Goal: Task Accomplishment & Management: Manage account settings

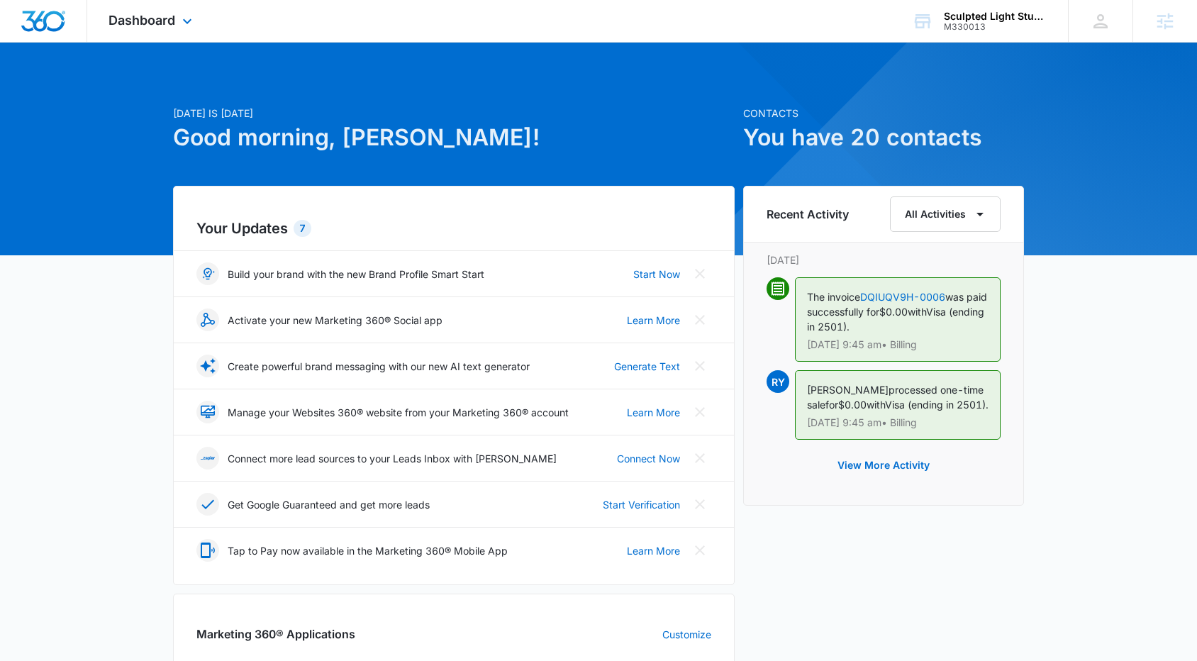
click at [145, 32] on div "Dashboard Apps Reputation Websites Forms CRM Email Social Shop Payments POS Con…" at bounding box center [152, 21] width 130 height 42
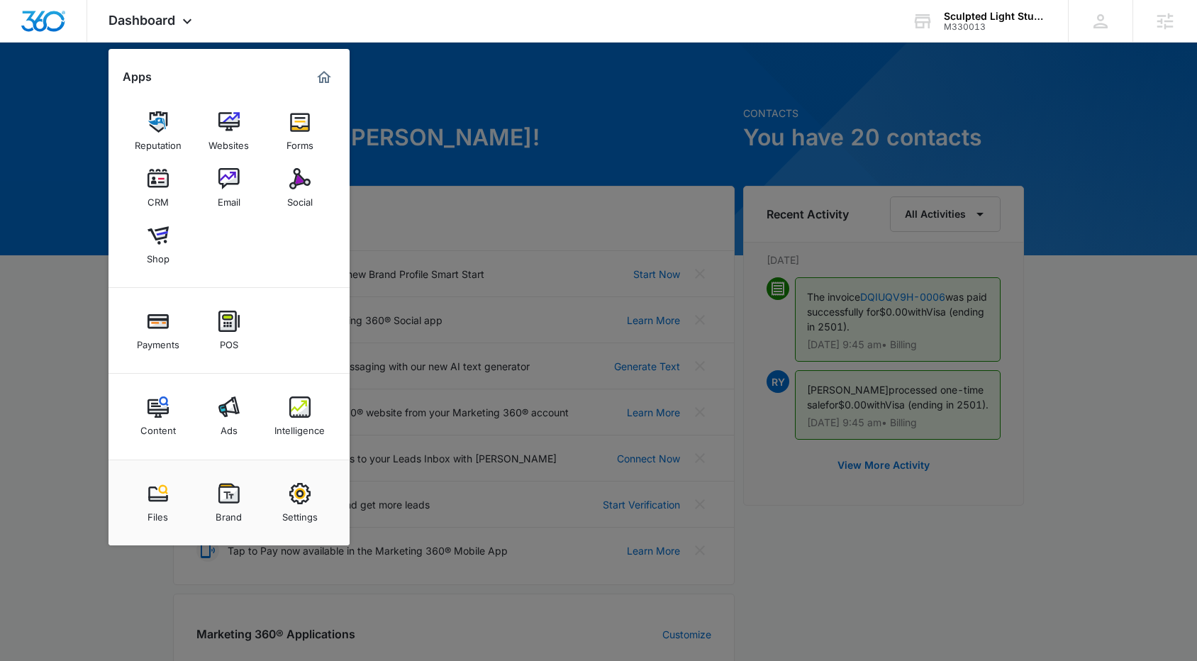
click at [852, 45] on div at bounding box center [598, 330] width 1197 height 661
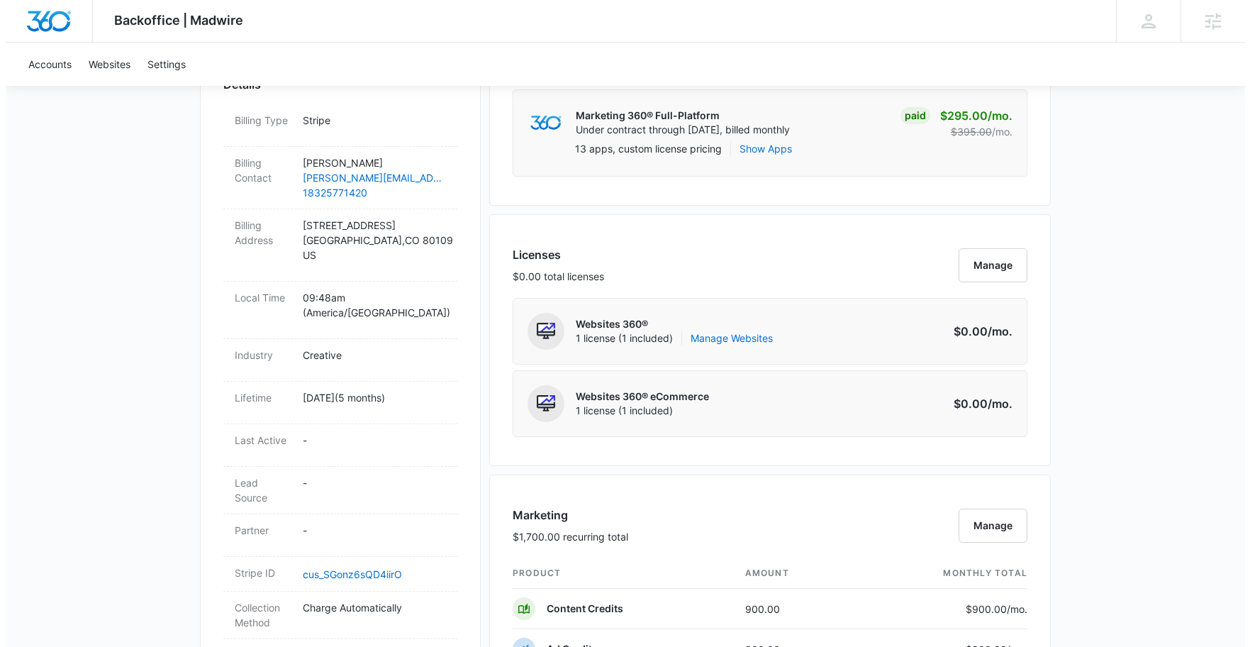
scroll to position [137, 0]
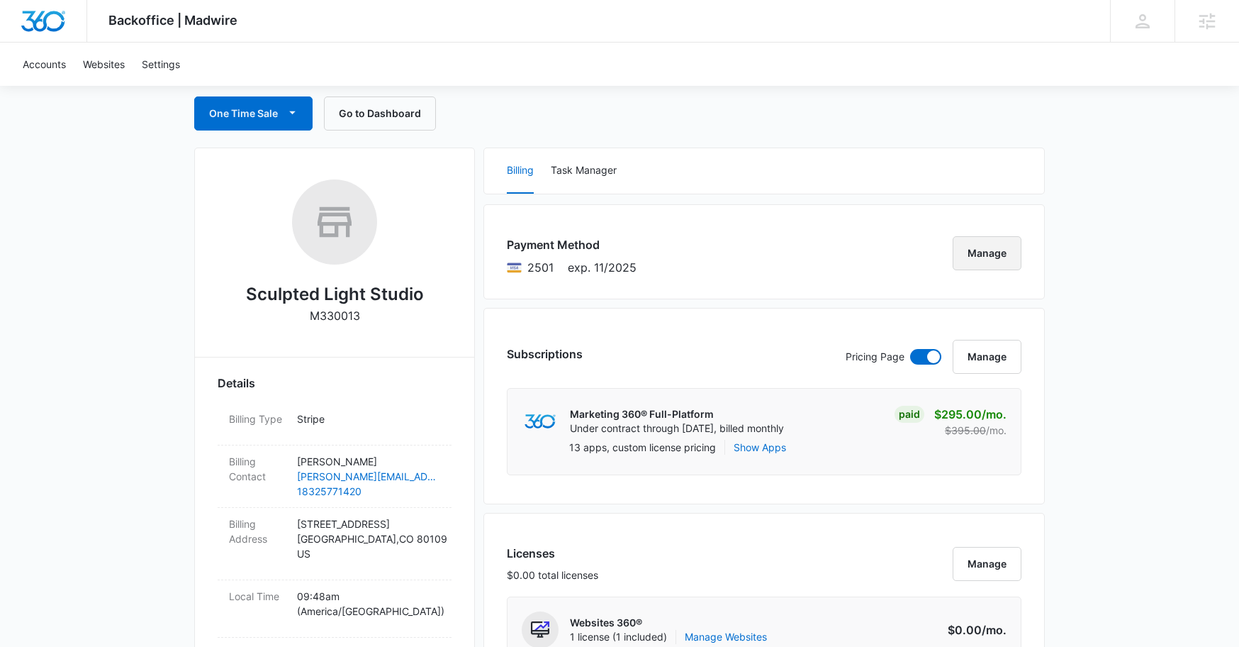
click at [991, 255] on button "Manage" at bounding box center [987, 253] width 69 height 34
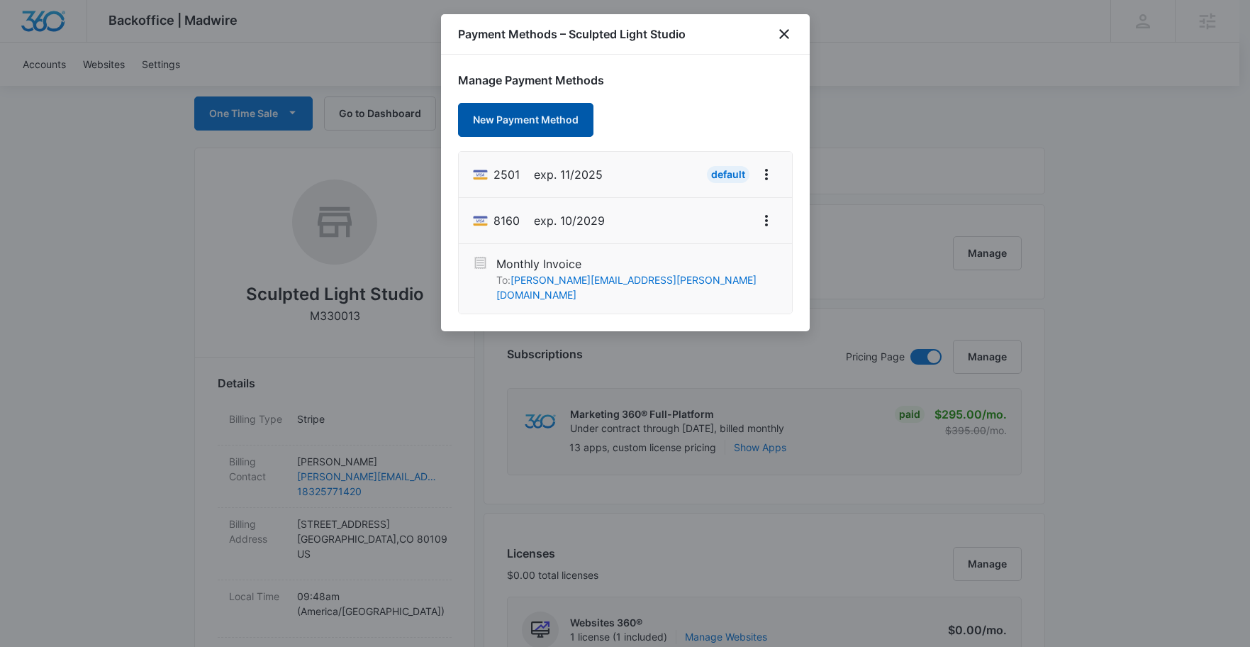
click at [552, 128] on button "New Payment Method" at bounding box center [525, 120] width 135 height 34
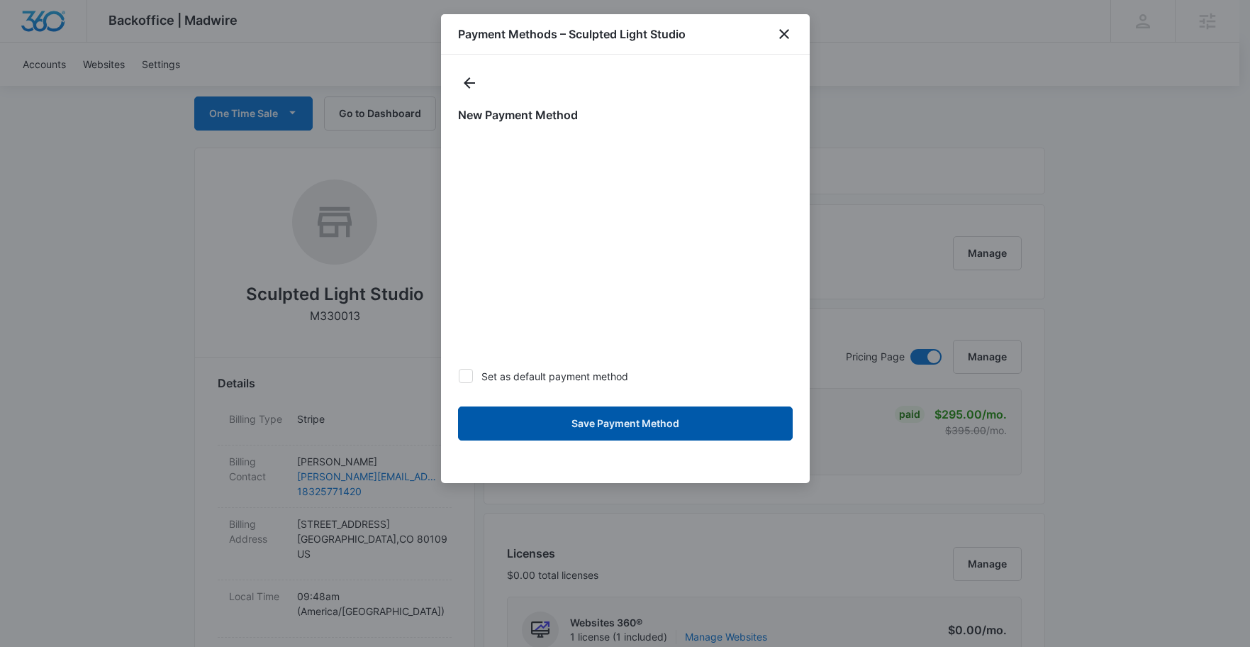
click at [622, 425] on button "Save Payment Method" at bounding box center [625, 423] width 335 height 34
